Goal: Task Accomplishment & Management: Manage account settings

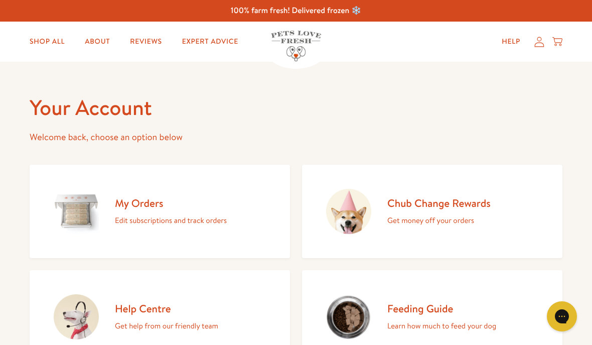
click at [543, 41] on icon at bounding box center [539, 42] width 10 height 11
click at [540, 42] on icon at bounding box center [539, 42] width 10 height 11
click at [204, 212] on div "My Orders Edit subscriptions and track orders" at bounding box center [171, 211] width 112 height 31
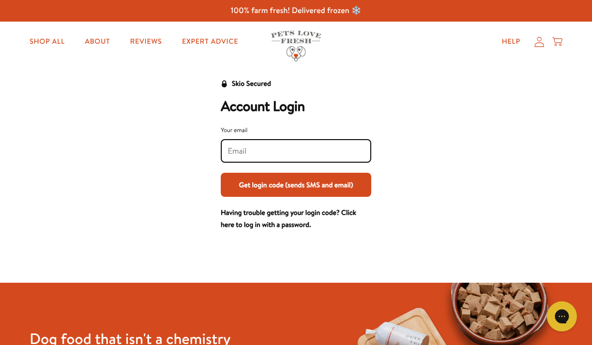
click at [347, 150] on input "Your email" at bounding box center [296, 150] width 136 height 11
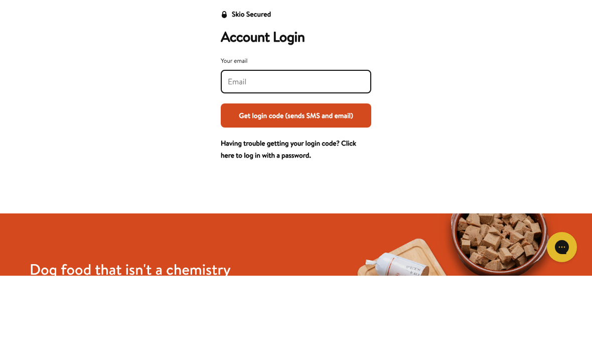
type input "liz.zawisza@gmail.com"
click at [296, 173] on button "Get login code (sends SMS and email)" at bounding box center [296, 185] width 150 height 24
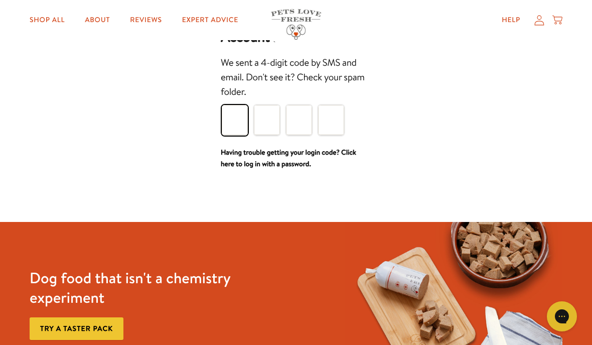
click at [244, 125] on input "Please enter your pin code" at bounding box center [235, 120] width 26 height 30
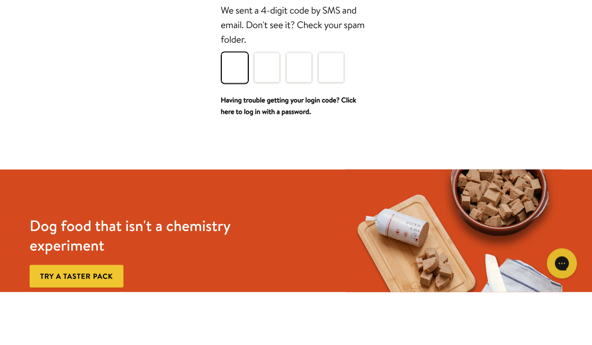
type input "7"
type input "2"
type input "3"
type input "9"
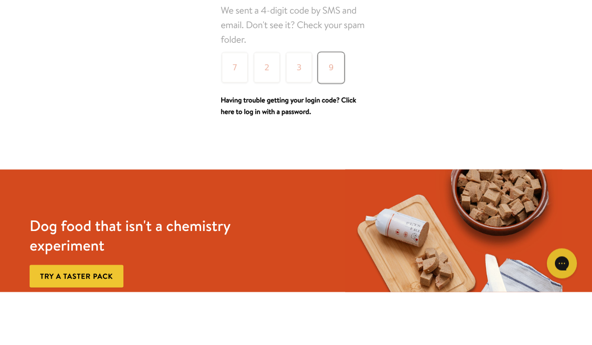
scroll to position [122, 0]
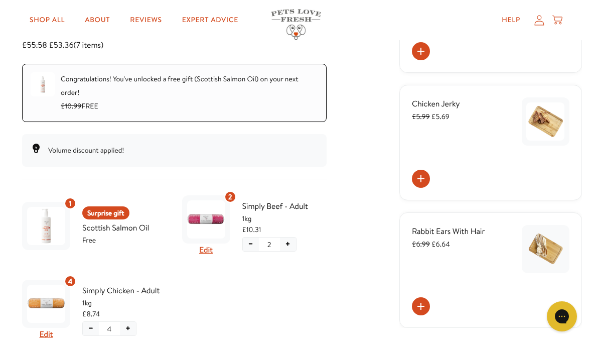
scroll to position [172, 0]
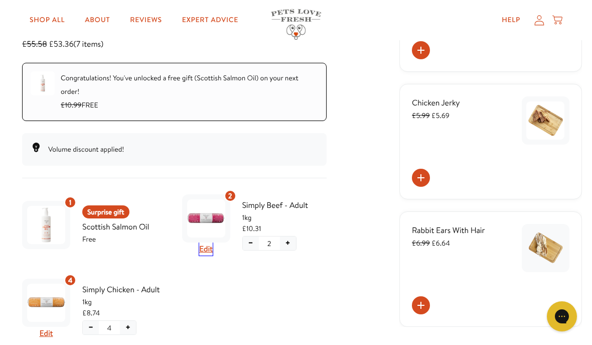
click at [212, 251] on button "Edit" at bounding box center [206, 248] width 14 height 13
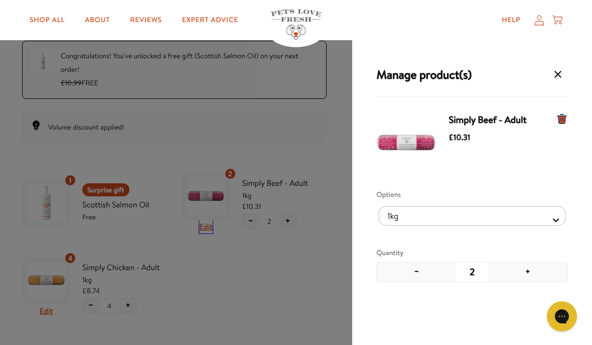
scroll to position [193, 0]
click at [212, 232] on div "Manage product(s) Simply Beef - Adult £10.31 Options 1kg 600g Quantity − 2 + Sa…" at bounding box center [296, 194] width 592 height 389
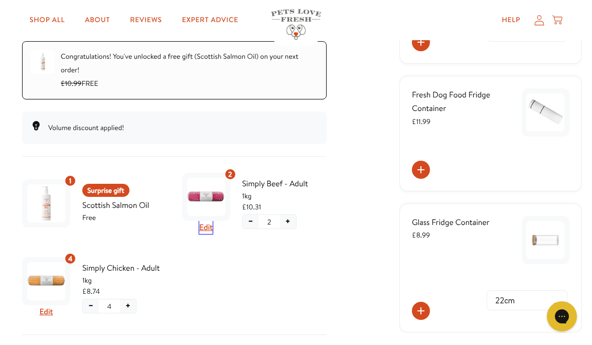
click at [211, 225] on button "Edit" at bounding box center [206, 227] width 14 height 13
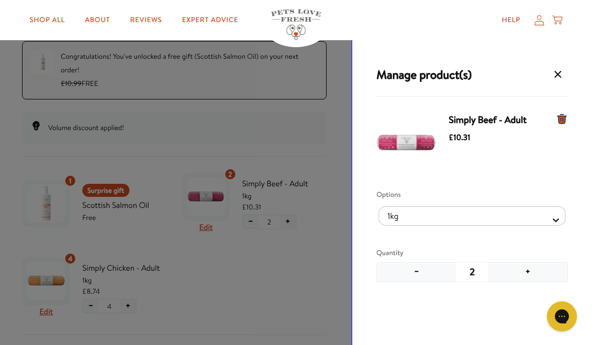
click at [533, 273] on button "+" at bounding box center [527, 271] width 79 height 19
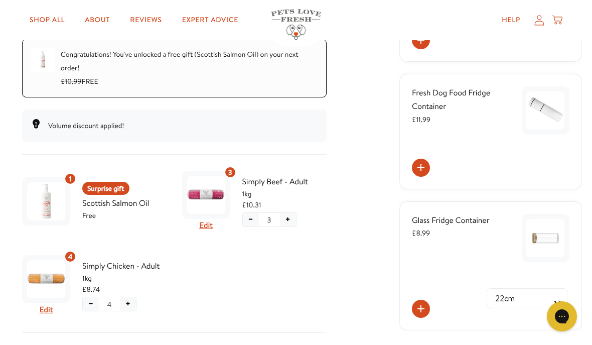
scroll to position [191, 0]
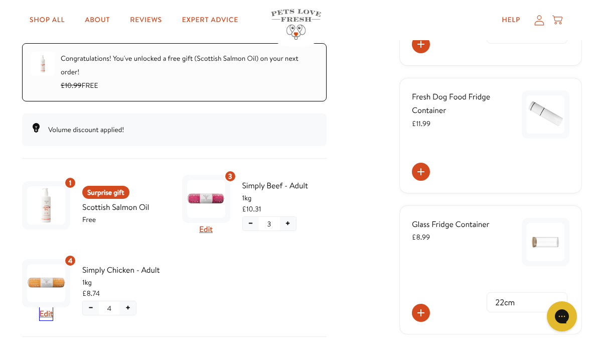
click at [49, 318] on button "Edit" at bounding box center [47, 313] width 14 height 13
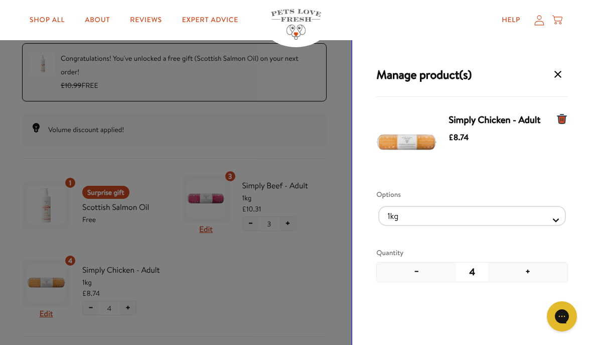
click at [530, 270] on button "+" at bounding box center [527, 271] width 79 height 19
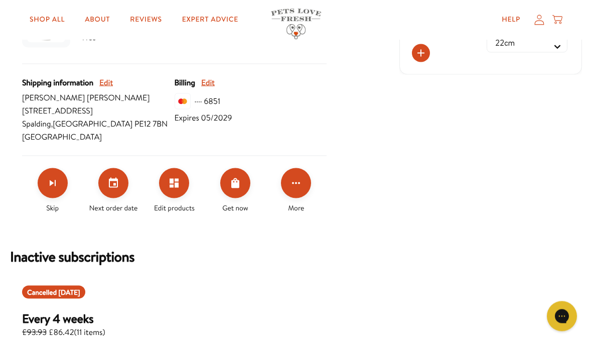
scroll to position [465, 0]
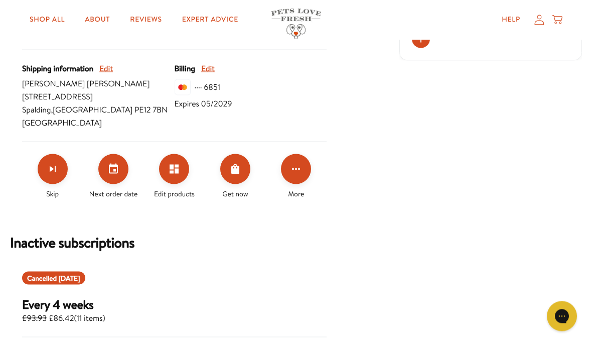
click at [301, 172] on icon "Click for more options" at bounding box center [296, 169] width 12 height 12
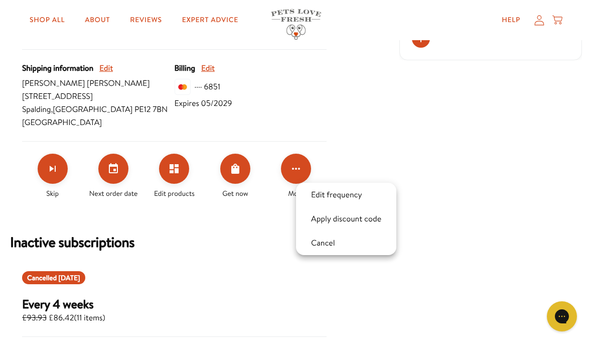
click at [365, 221] on button "Apply discount code" at bounding box center [346, 219] width 76 height 12
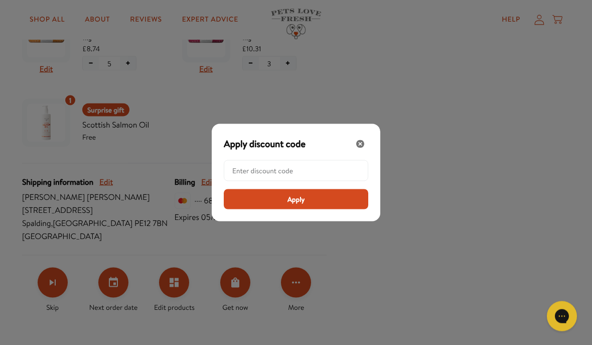
scroll to position [351, 0]
click at [361, 148] on icon "Close" at bounding box center [360, 144] width 8 height 8
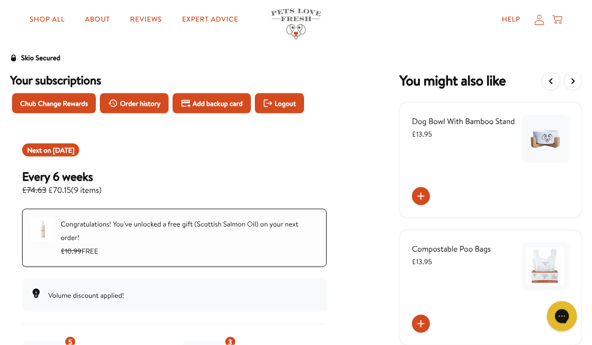
scroll to position [26, 0]
click at [42, 109] on button "Chub Change Rewards" at bounding box center [54, 103] width 84 height 20
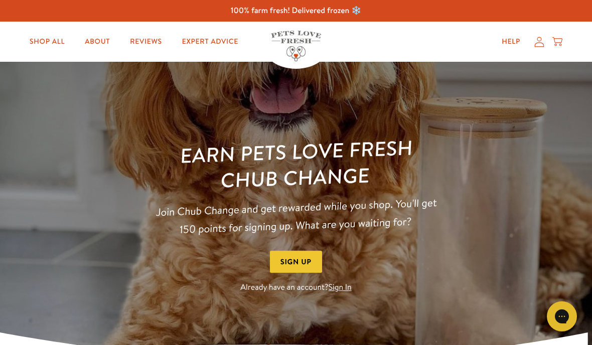
click at [345, 286] on link "Sign In" at bounding box center [340, 287] width 23 height 11
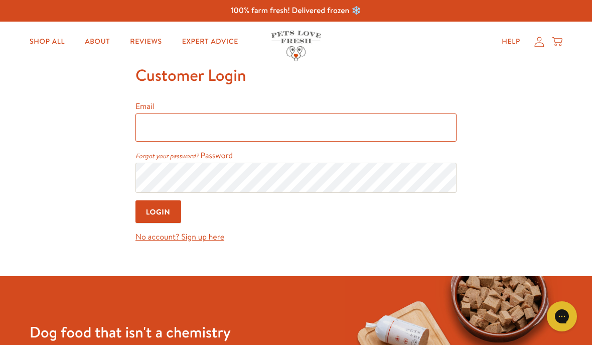
type input "[EMAIL_ADDRESS][PERSON_NAME][DOMAIN_NAME]"
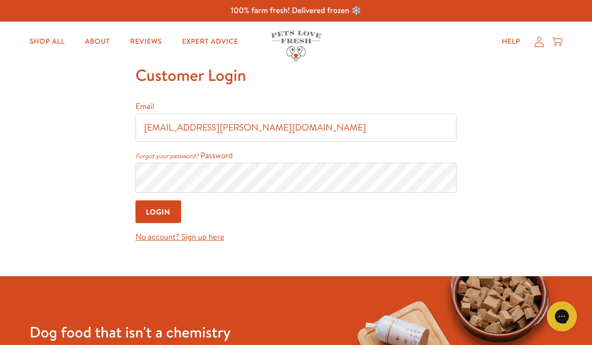
click at [159, 213] on input "Login" at bounding box center [158, 211] width 46 height 23
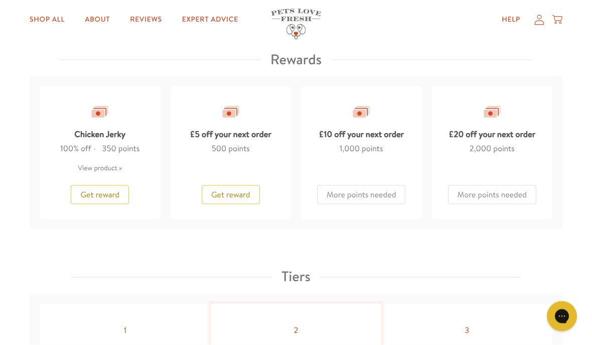
scroll to position [850, 0]
click at [247, 197] on span "Get reward" at bounding box center [230, 194] width 39 height 11
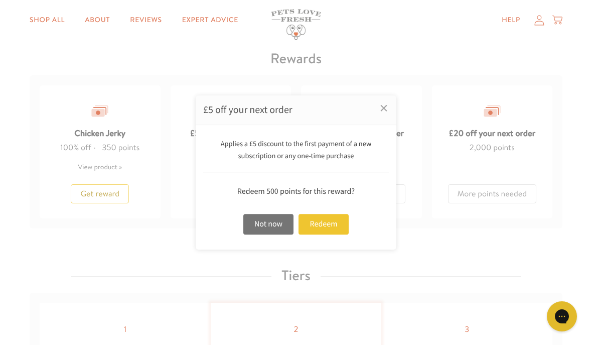
click at [335, 234] on div "Redeem" at bounding box center [323, 224] width 50 height 21
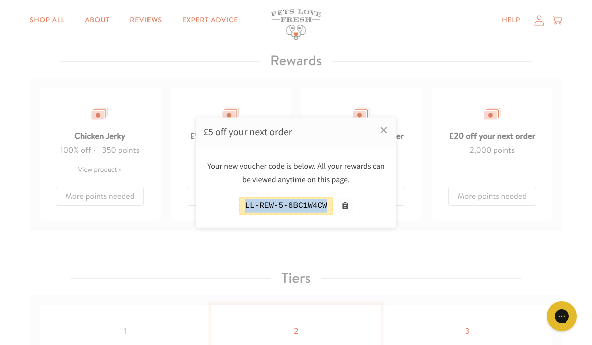
copy div "LL-REW-5-6BC1W4CW"
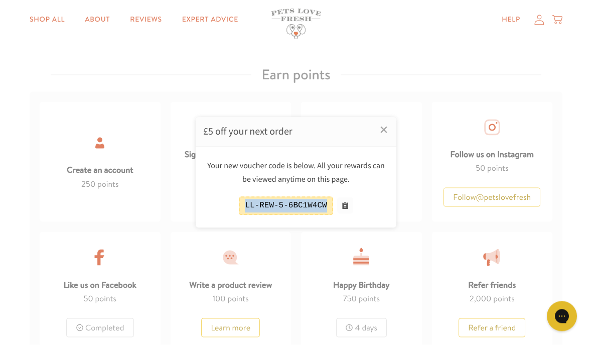
scroll to position [495, 0]
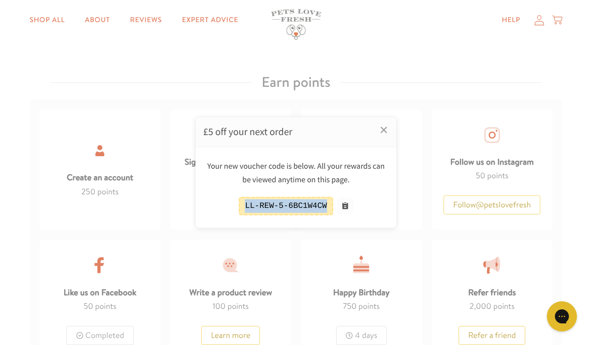
click at [539, 24] on div at bounding box center [296, 172] width 592 height 345
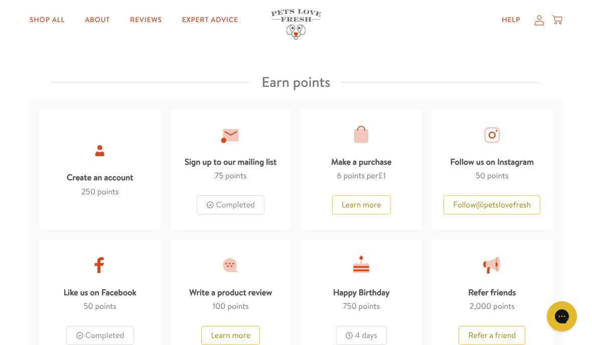
click at [59, 20] on link "Shop All" at bounding box center [47, 20] width 51 height 20
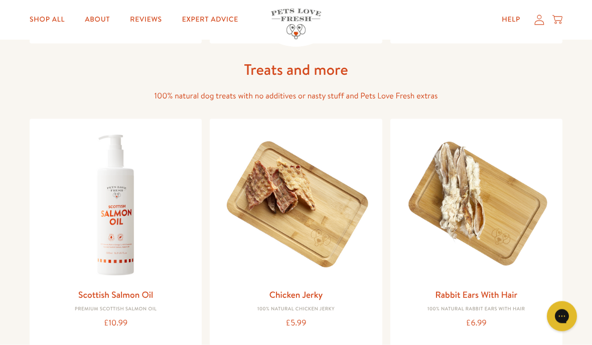
scroll to position [606, 0]
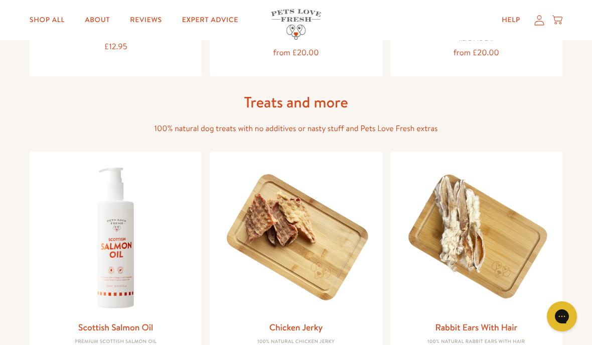
click at [540, 24] on icon at bounding box center [539, 20] width 10 height 11
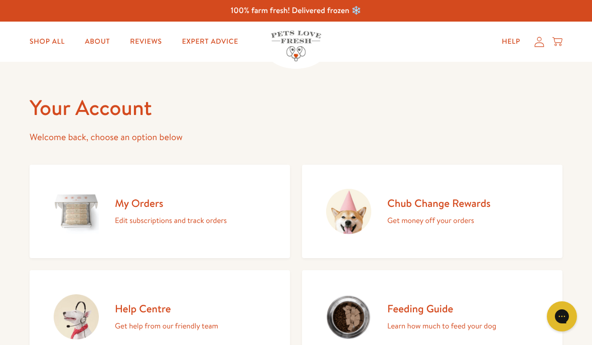
click at [204, 224] on p "Edit subscriptions and track orders" at bounding box center [171, 220] width 112 height 13
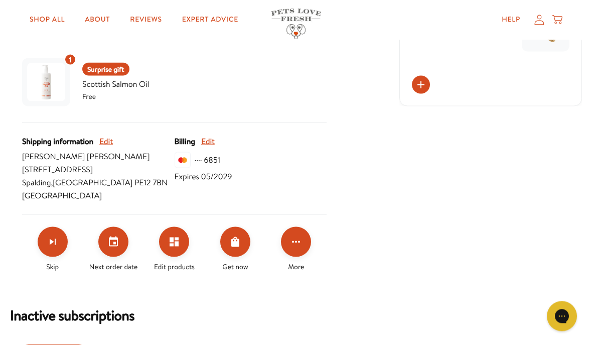
scroll to position [392, 0]
click at [304, 240] on button "Click for more options" at bounding box center [296, 241] width 30 height 30
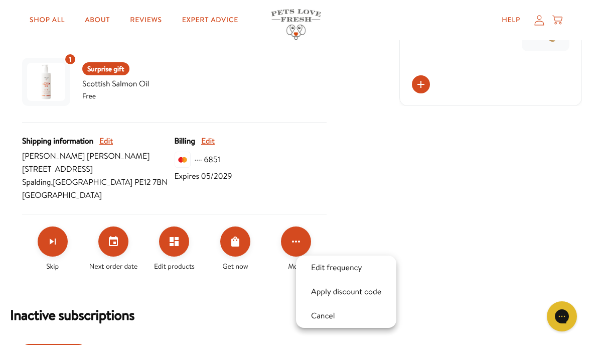
click at [374, 293] on button "Apply discount code" at bounding box center [346, 291] width 76 height 12
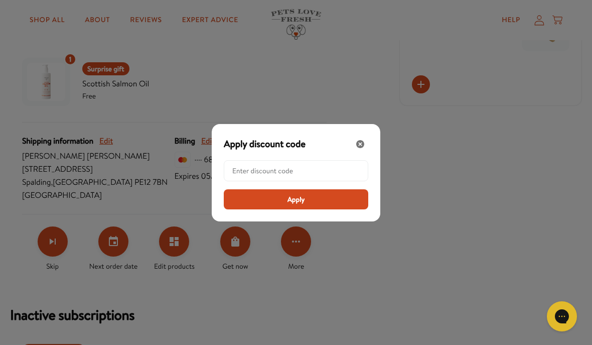
click at [257, 181] on input "Modal" at bounding box center [298, 171] width 133 height 20
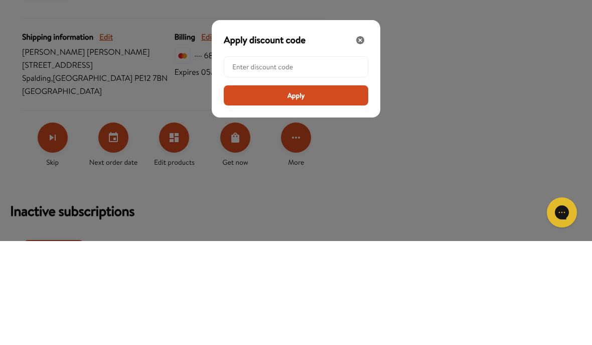
paste input "LL-REW-5-6BC1W4CW"
type input "LL-REW-5-6BC1W4CW"
click at [333, 189] on button "Apply" at bounding box center [296, 199] width 144 height 20
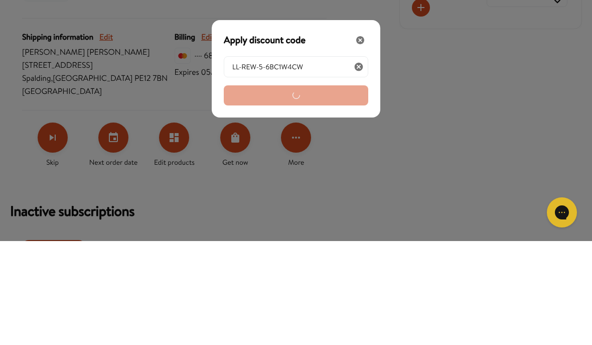
scroll to position [496, 0]
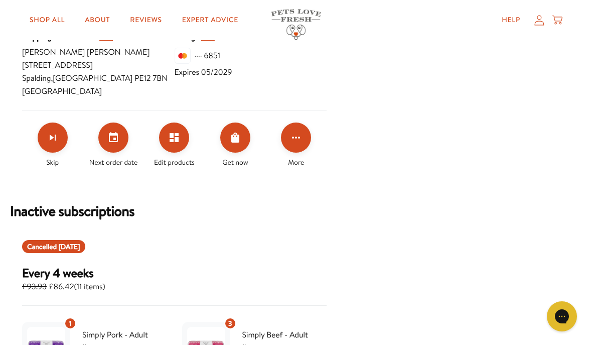
click at [239, 139] on icon "Order Now" at bounding box center [235, 137] width 8 height 10
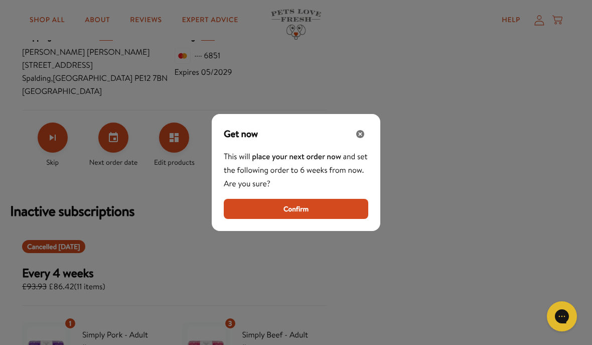
click at [324, 219] on button "Confirm" at bounding box center [296, 209] width 144 height 20
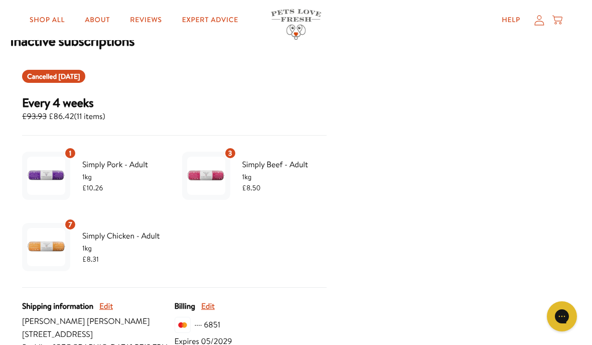
scroll to position [680, 0]
